Goal: Consume media (video, audio): Consume media (video, audio)

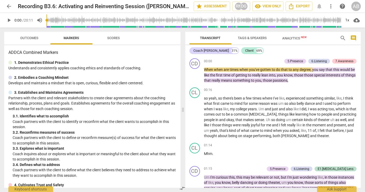
click at [11, 20] on span "play_arrow" at bounding box center [9, 20] width 6 height 6
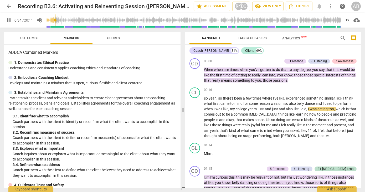
click at [8, 20] on span "pause" at bounding box center [9, 20] width 6 height 6
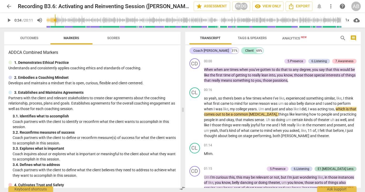
click at [8, 20] on span "play_arrow" at bounding box center [9, 20] width 6 height 6
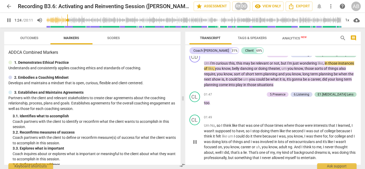
scroll to position [119, 0]
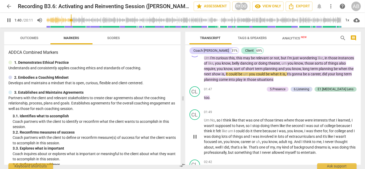
click at [197, 135] on span "pause" at bounding box center [195, 137] width 6 height 6
click at [197, 135] on span "play_arrow" at bounding box center [195, 137] width 6 height 6
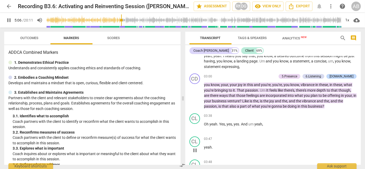
scroll to position [249, 0]
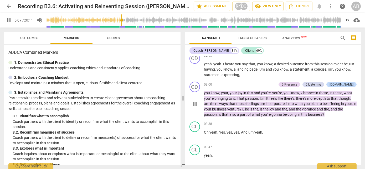
click at [204, 103] on span "are" at bounding box center [207, 104] width 6 height 4
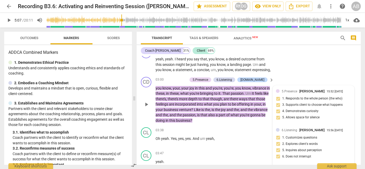
scroll to position [299, 0]
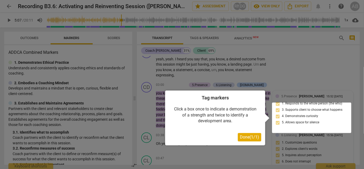
click at [249, 138] on span "Done ( 1 / 1 )" at bounding box center [249, 137] width 19 height 5
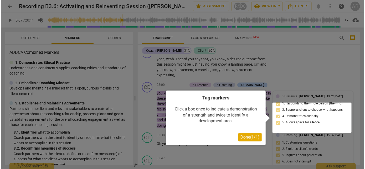
scroll to position [293, 0]
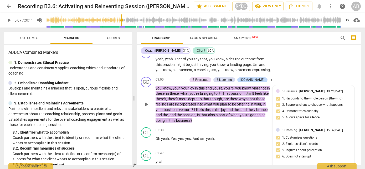
click at [148, 108] on span "play_arrow" at bounding box center [146, 105] width 6 height 6
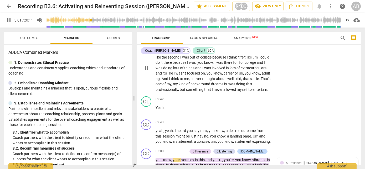
scroll to position [174, 0]
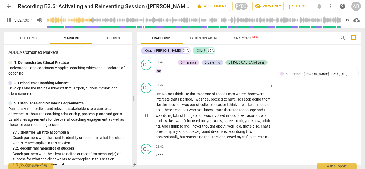
click at [146, 119] on span "pause" at bounding box center [146, 116] width 6 height 6
click at [146, 119] on span "play_arrow" at bounding box center [146, 116] width 6 height 6
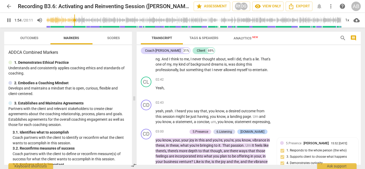
scroll to position [246, 0]
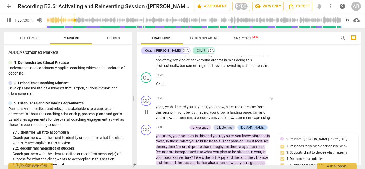
click at [145, 116] on span "pause" at bounding box center [146, 112] width 6 height 6
click at [145, 116] on span "play_arrow" at bounding box center [146, 112] width 6 height 6
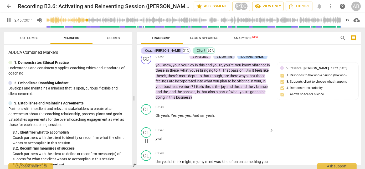
scroll to position [341, 0]
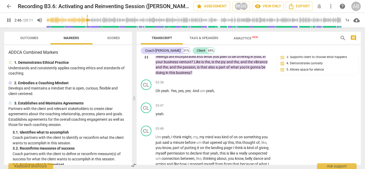
click at [148, 60] on span "pause" at bounding box center [146, 57] width 6 height 6
click at [148, 60] on span "play_arrow" at bounding box center [146, 57] width 6 height 6
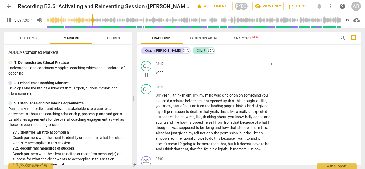
scroll to position [389, 0]
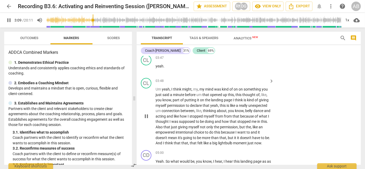
click at [147, 121] on button "pause" at bounding box center [146, 116] width 8 height 8
click at [147, 121] on button "play_arrow" at bounding box center [146, 116] width 8 height 8
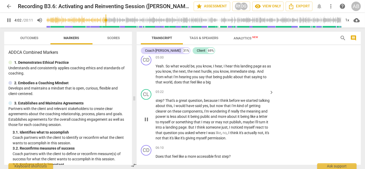
scroll to position [485, 0]
click at [146, 133] on div "play_arrow pause" at bounding box center [148, 120] width 13 height 40
click at [146, 124] on button "pause" at bounding box center [146, 120] width 8 height 8
click at [150, 123] on span "play_arrow" at bounding box center [146, 120] width 8 height 6
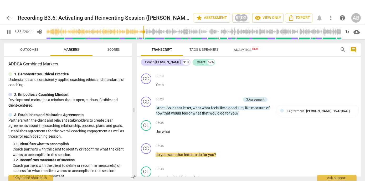
scroll to position [776, 0]
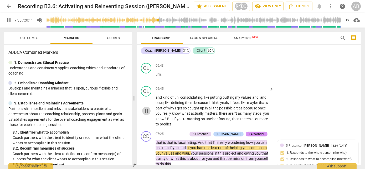
click at [148, 114] on span "pause" at bounding box center [146, 111] width 6 height 6
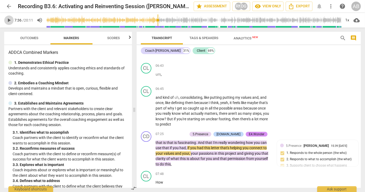
click at [11, 21] on span "play_arrow" at bounding box center [9, 20] width 6 height 6
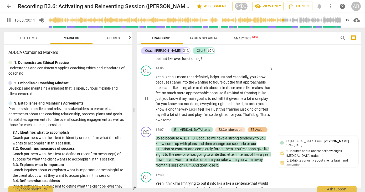
scroll to position [1648, 0]
click at [8, 19] on span "pause" at bounding box center [9, 20] width 6 height 6
click at [7, 20] on span "play_arrow" at bounding box center [9, 20] width 6 height 6
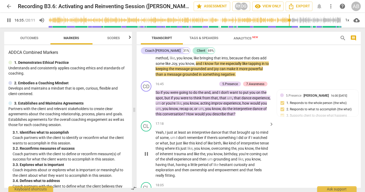
scroll to position [1806, 0]
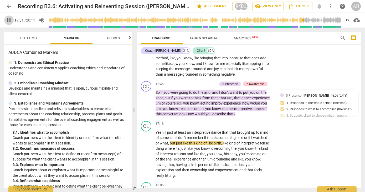
click at [12, 19] on span "pause" at bounding box center [9, 20] width 6 height 6
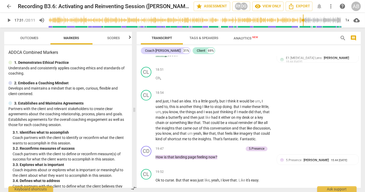
scroll to position [2048, 0]
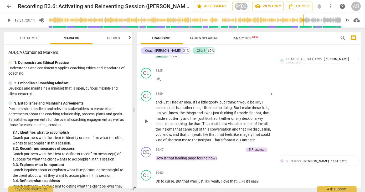
click at [272, 124] on div "and just , I had an idea . It's a little goofy , but I think it would be um , I…" at bounding box center [215, 121] width 119 height 43
click at [246, 101] on div "18:54 keyboard_arrow_right and just , I had an idea . It's a little goofy , but…" at bounding box center [215, 117] width 119 height 52
click at [7, 26] on div "play_arrow 17:31 / 20:11 volume_up 1x cloud_download" at bounding box center [182, 20] width 357 height 15
click at [7, 23] on span "play_arrow" at bounding box center [9, 20] width 6 height 6
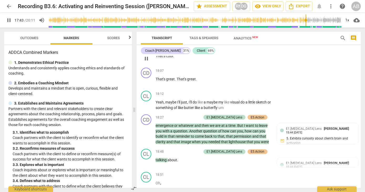
scroll to position [1944, 0]
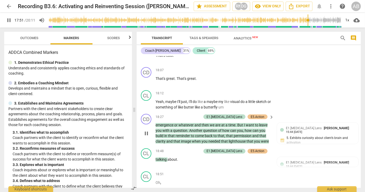
click at [149, 132] on div "play_arrow pause" at bounding box center [148, 134] width 13 height 18
drag, startPoint x: 149, startPoint y: 132, endPoint x: 146, endPoint y: 139, distance: 7.7
click at [146, 137] on span "pause" at bounding box center [146, 134] width 6 height 6
click at [0, 0] on span "play_arrow" at bounding box center [0, 0] width 0 height 0
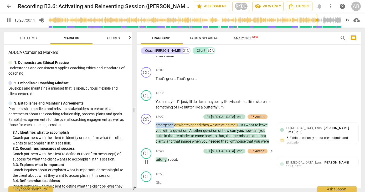
click at [217, 153] on div "E1.[MEDICAL_DATA] Lens E5.Action" at bounding box center [235, 152] width 66 height 6
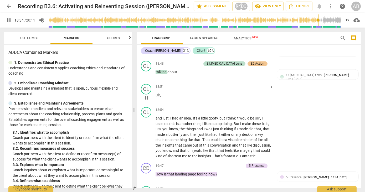
scroll to position [2032, 0]
click at [146, 139] on span "pause" at bounding box center [146, 137] width 6 height 6
click at [146, 139] on span "play_arrow" at bounding box center [146, 137] width 6 height 6
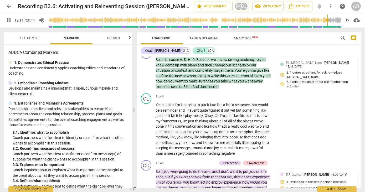
scroll to position [1716, 0]
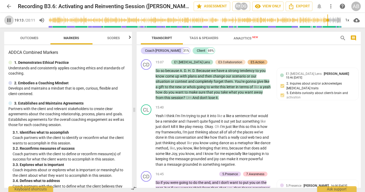
click at [10, 19] on span "pause" at bounding box center [9, 20] width 6 height 6
type input "1154"
click at [156, 51] on div "Coach [PERSON_NAME]" at bounding box center [163, 50] width 36 height 5
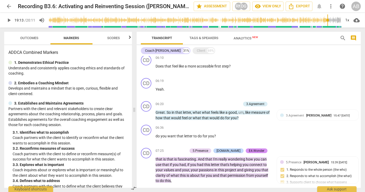
scroll to position [177, 0]
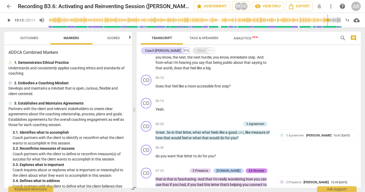
click at [197, 51] on div "Client" at bounding box center [201, 50] width 8 height 5
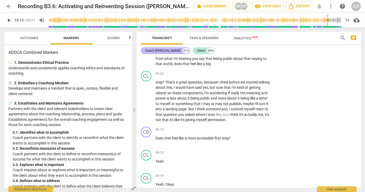
click at [149, 52] on div "Coach [PERSON_NAME]" at bounding box center [163, 50] width 36 height 5
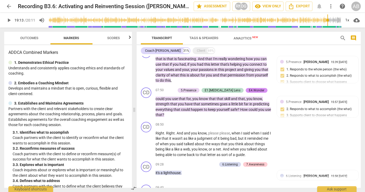
scroll to position [297, 0]
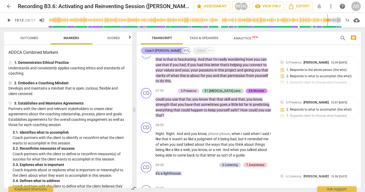
click at [154, 48] on div "Coach [PERSON_NAME]" at bounding box center [163, 50] width 36 height 5
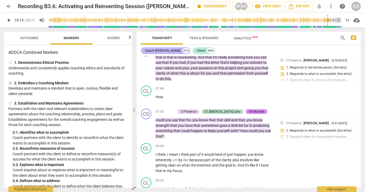
click at [155, 51] on div "Coach [PERSON_NAME]" at bounding box center [163, 50] width 36 height 5
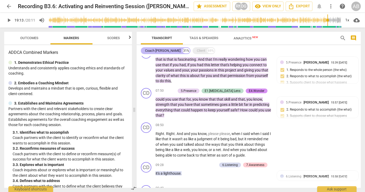
click at [155, 51] on div "Coach [PERSON_NAME]" at bounding box center [163, 50] width 36 height 5
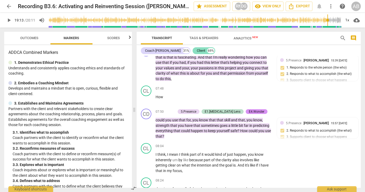
click at [197, 50] on div "Client" at bounding box center [201, 50] width 8 height 5
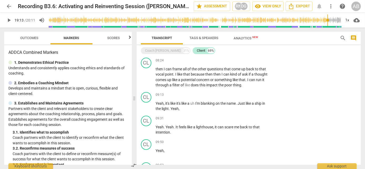
scroll to position [620, 0]
